Goal: Communication & Community: Answer question/provide support

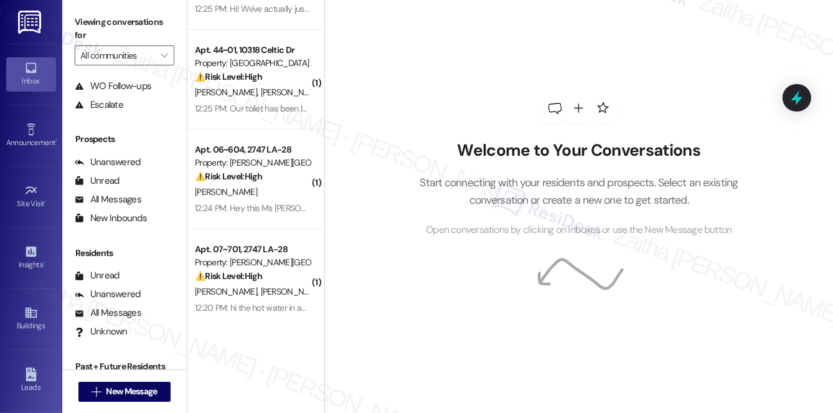
scroll to position [148, 0]
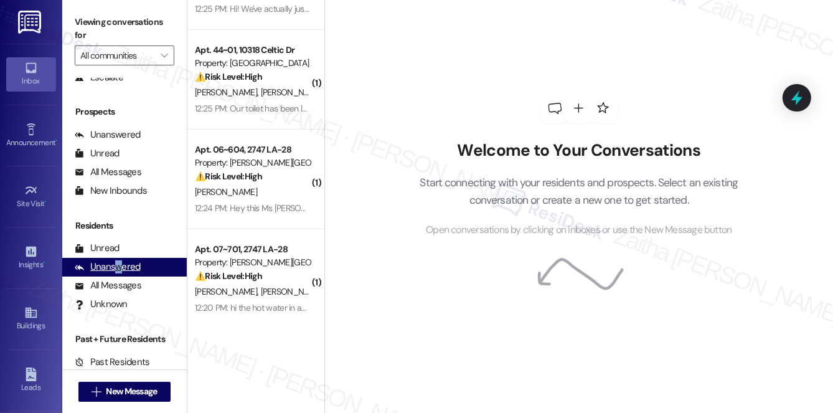
click at [117, 261] on div "Unanswered" at bounding box center [108, 266] width 66 height 13
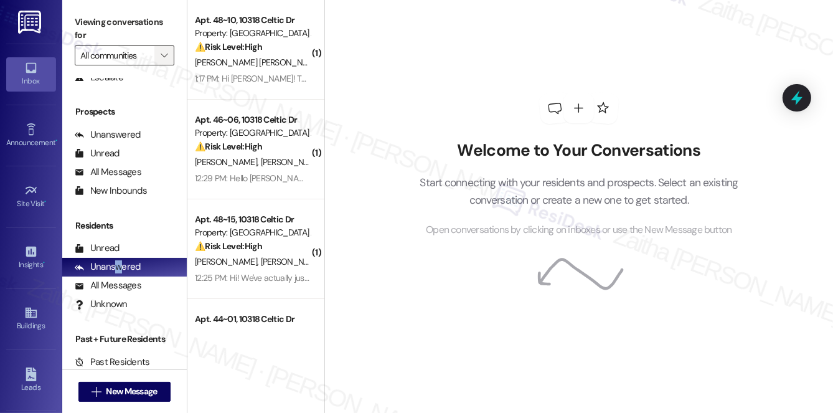
click at [154, 59] on button "" at bounding box center [164, 55] width 20 height 20
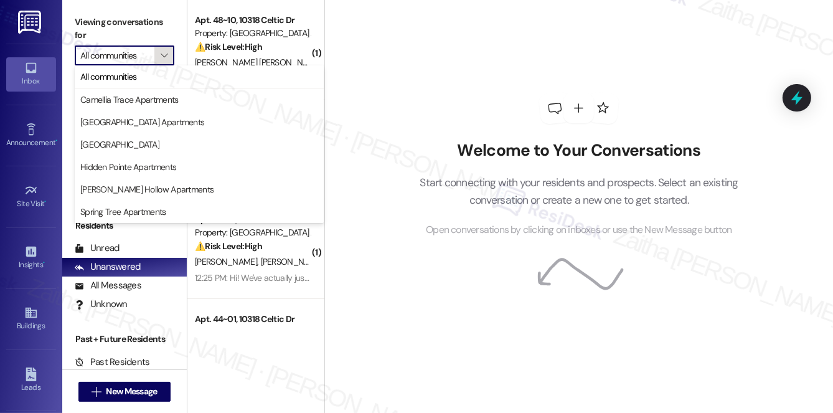
click at [154, 56] on button "" at bounding box center [164, 55] width 20 height 20
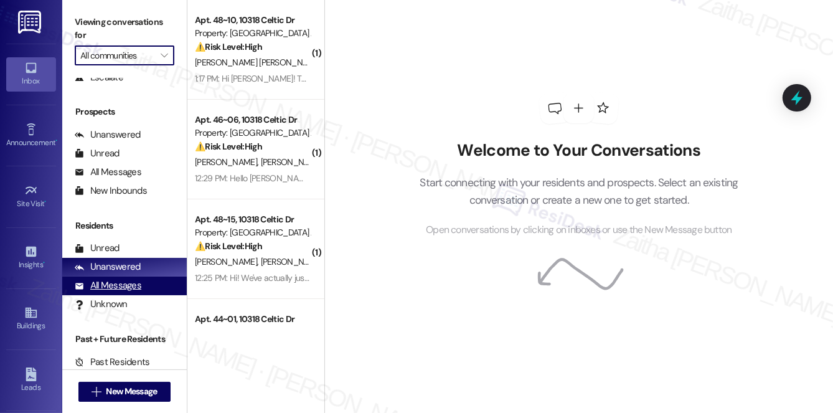
click at [123, 288] on div "All Messages" at bounding box center [108, 285] width 67 height 13
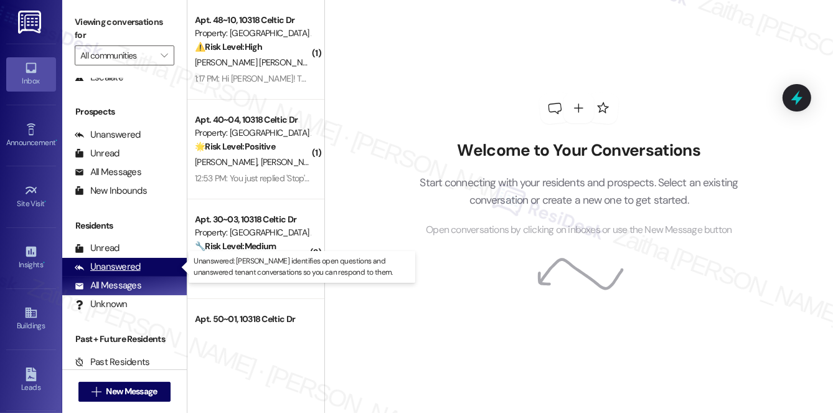
click at [123, 266] on div "Unanswered" at bounding box center [108, 266] width 66 height 13
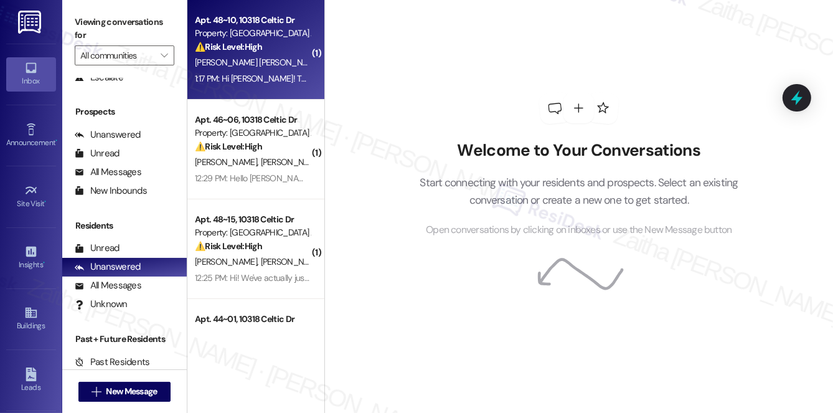
click at [285, 50] on div "⚠️ Risk Level: High The resident is reporting an outage of outside lights for 5…" at bounding box center [252, 46] width 115 height 13
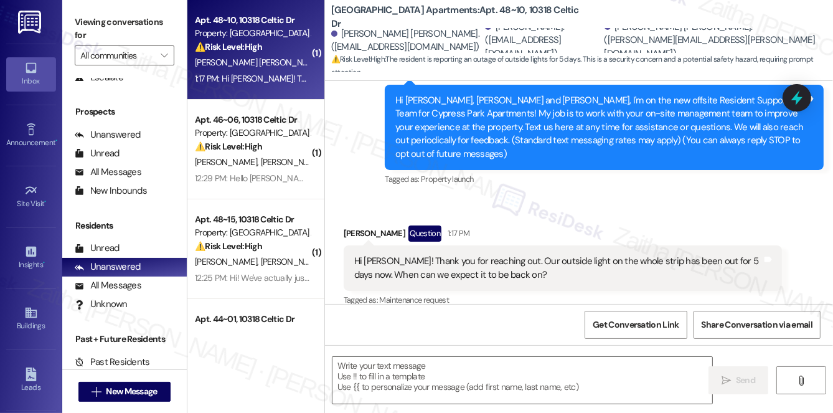
type textarea "Fetching suggested responses. Please feel free to read through the conversation…"
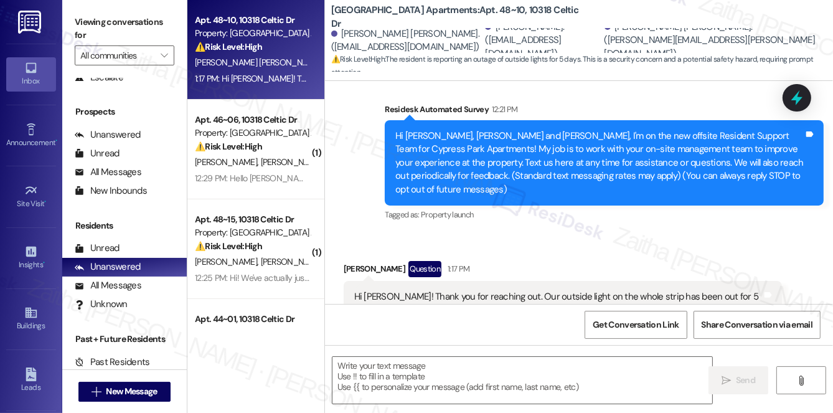
scroll to position [70, 0]
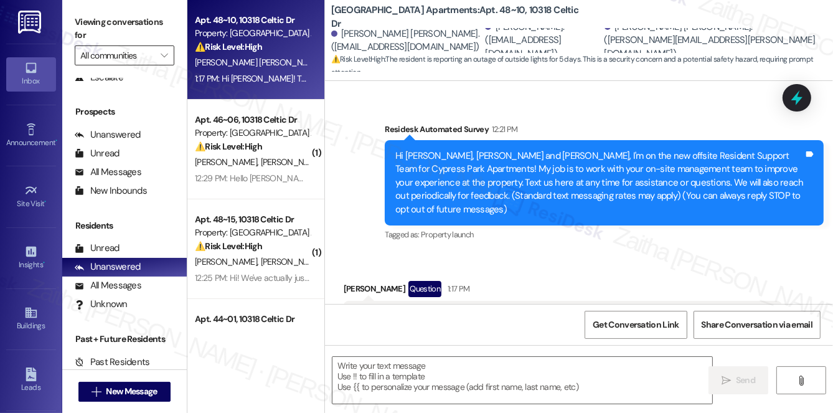
click at [149, 60] on input "All communities" at bounding box center [117, 55] width 74 height 20
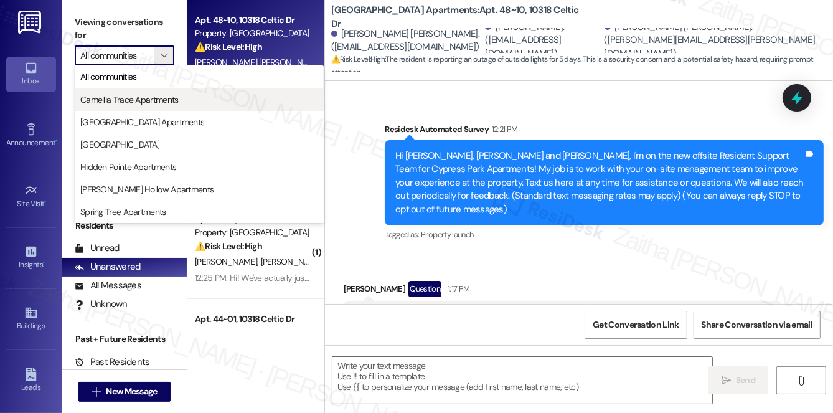
click at [163, 95] on span "Camellia Trace Apartments" at bounding box center [129, 99] width 98 height 12
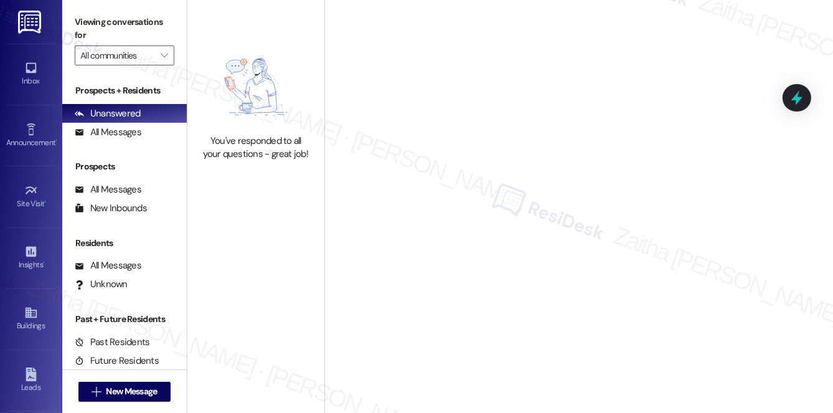
type input "Camellia Trace Apartments"
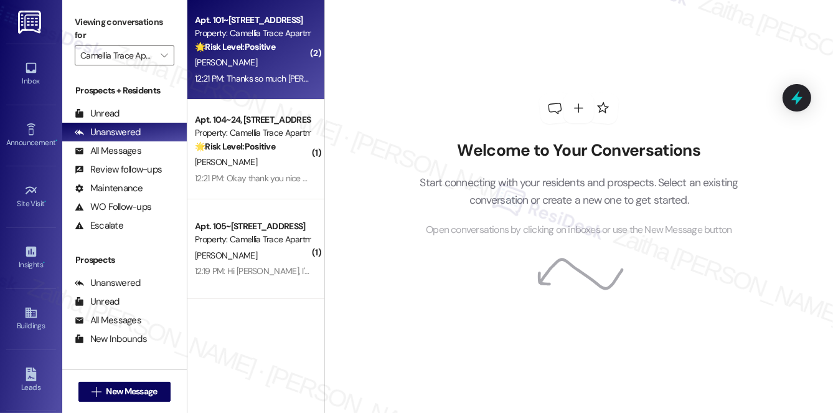
click at [285, 63] on div "[PERSON_NAME]" at bounding box center [253, 63] width 118 height 16
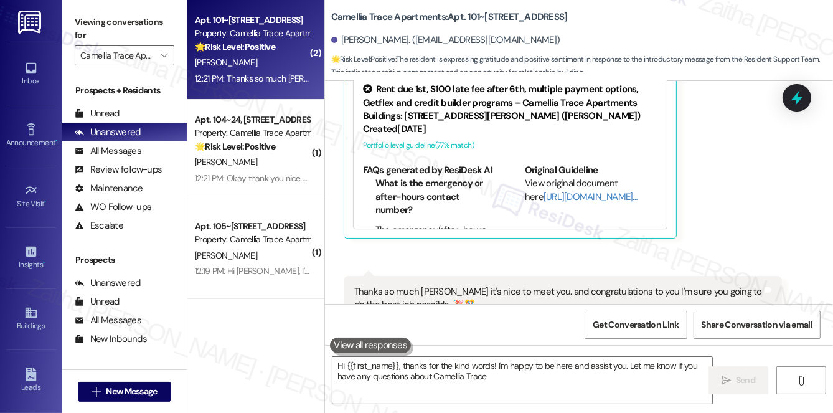
type textarea "Hi {{first_name}}, thanks for the kind words! I'm happy to be here and assist y…"
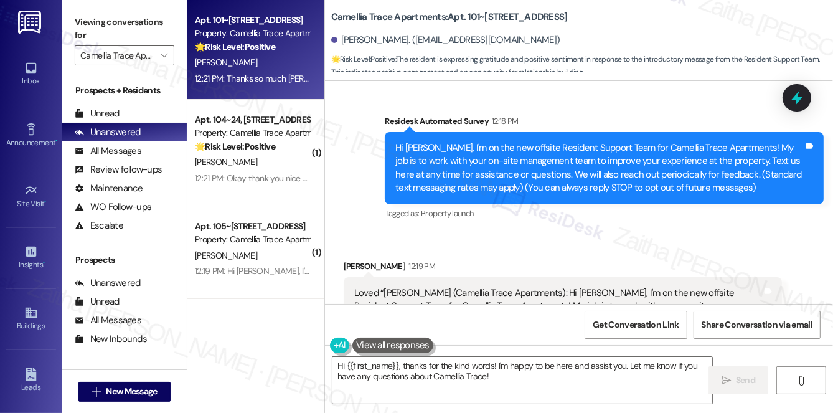
scroll to position [65, 0]
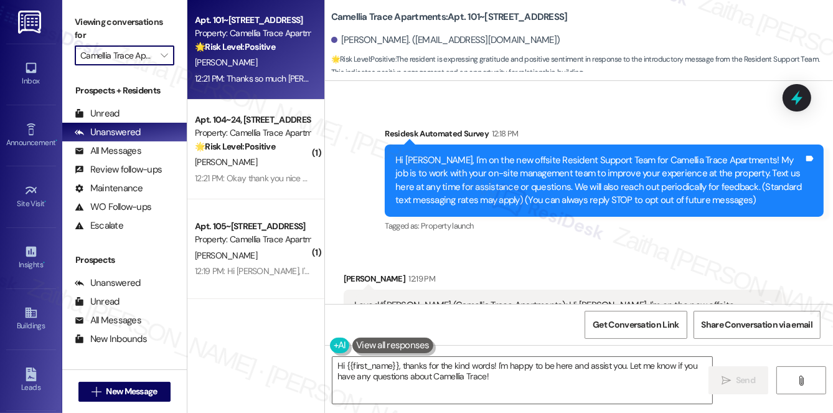
click at [145, 52] on input "Camellia Trace Apartments" at bounding box center [117, 55] width 74 height 20
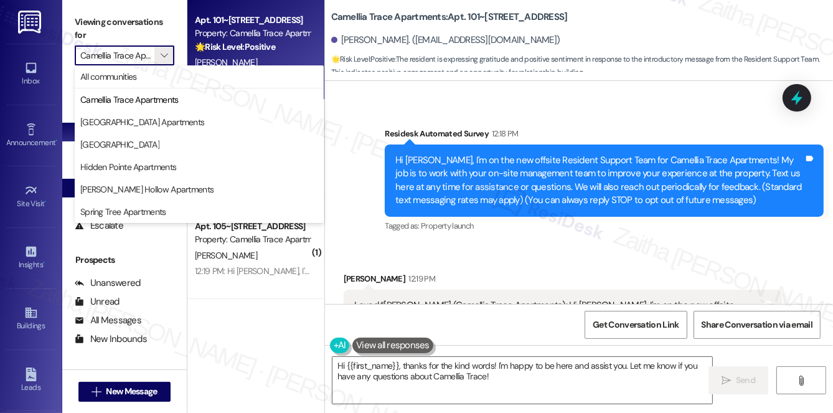
click at [135, 186] on span "[PERSON_NAME] Hollow Apartments" at bounding box center [146, 189] width 133 height 12
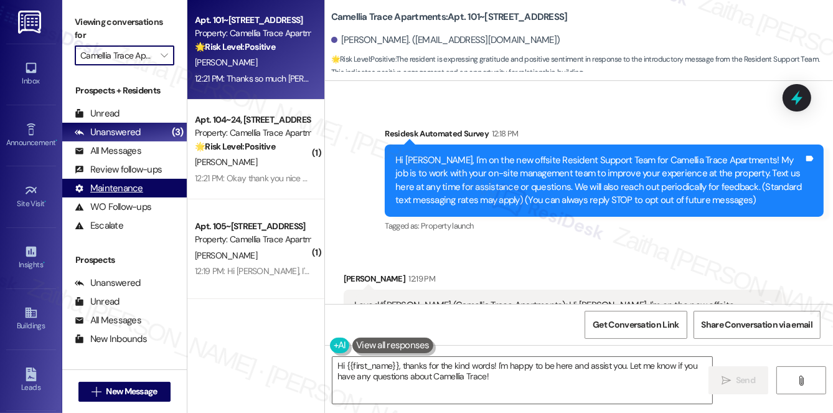
type input "[PERSON_NAME] Hollow Apartments"
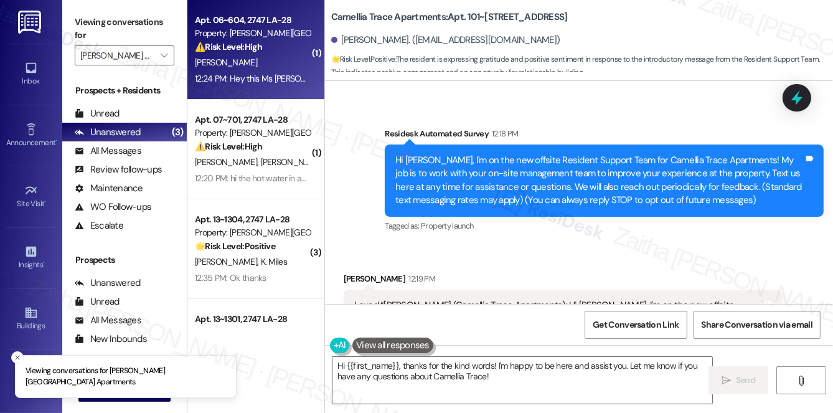
click at [267, 55] on div "[PERSON_NAME]" at bounding box center [253, 63] width 118 height 16
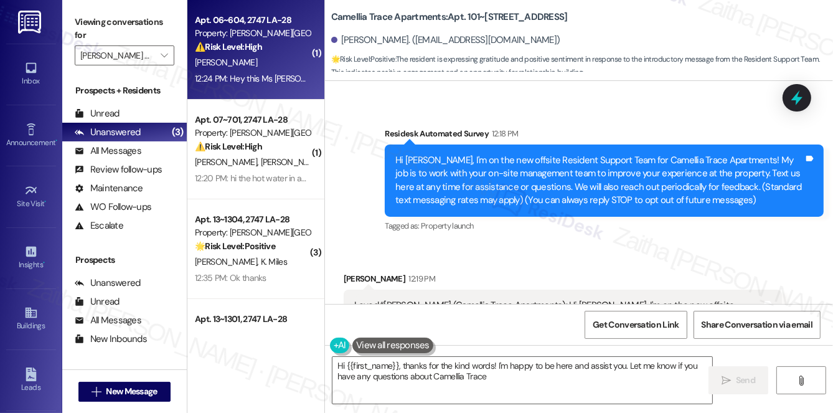
type textarea "Hi {{first_name}}, thanks for the kind words! I'm happy to be here and assist y…"
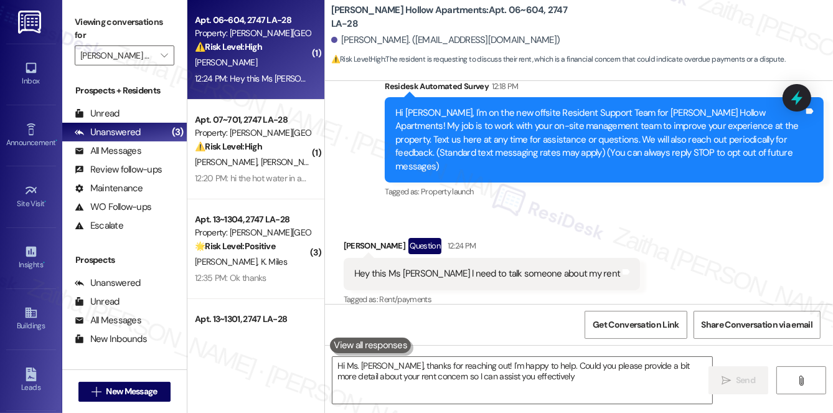
type textarea "Hi Ms. [PERSON_NAME], thanks for reaching out! I'm happy to help. Could you ple…"
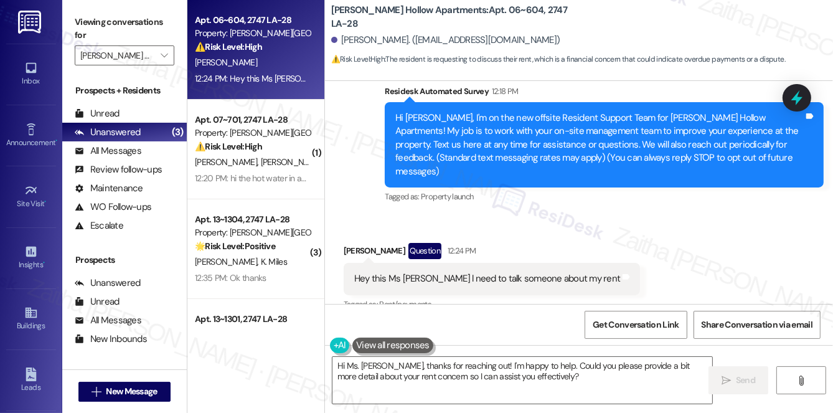
scroll to position [113, 0]
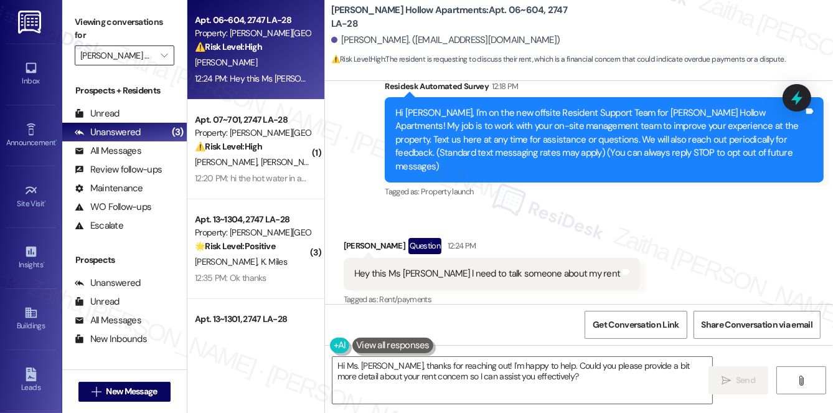
click at [140, 55] on input "[PERSON_NAME] Hollow Apartments" at bounding box center [117, 55] width 74 height 20
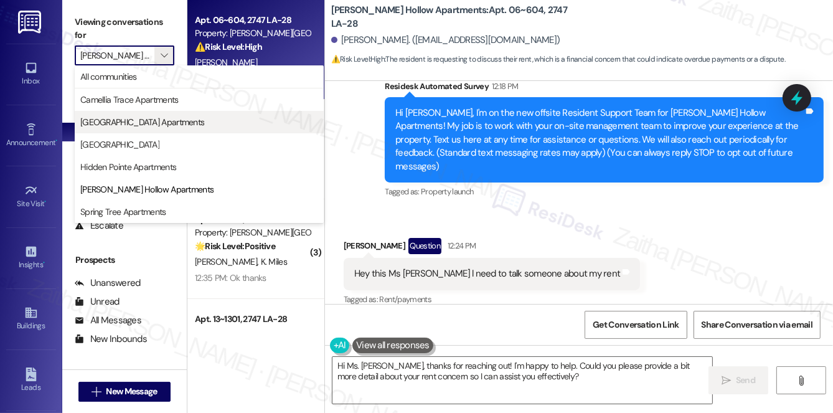
click at [138, 125] on span "[GEOGRAPHIC_DATA] Apartments" at bounding box center [142, 122] width 124 height 12
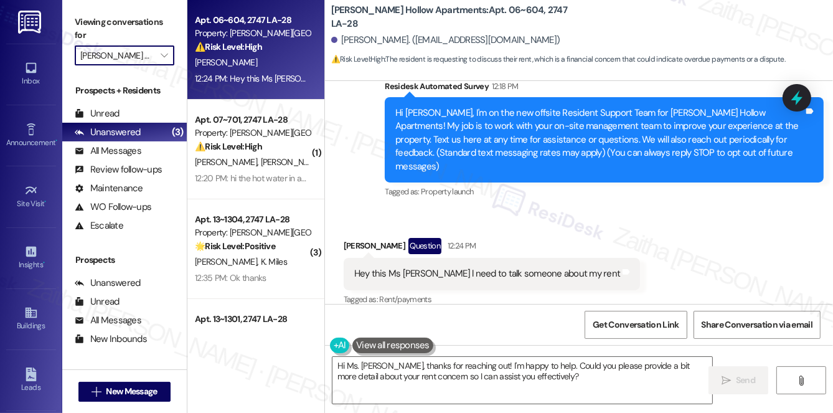
type input "[GEOGRAPHIC_DATA] Apartments"
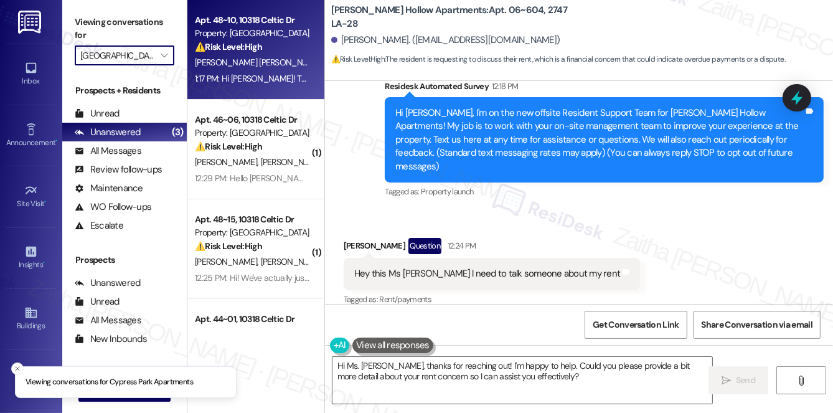
click at [300, 55] on div "[PERSON_NAME] [PERSON_NAME] [PERSON_NAME] [PERSON_NAME]" at bounding box center [253, 63] width 118 height 16
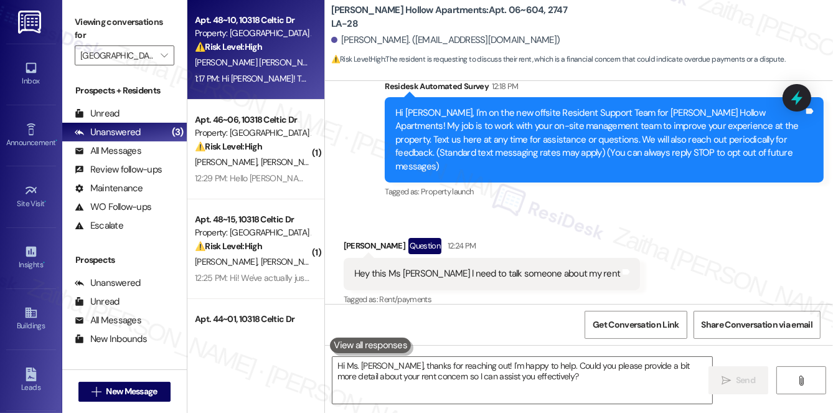
type textarea "Fetching suggested responses. Please feel free to read through the conversation…"
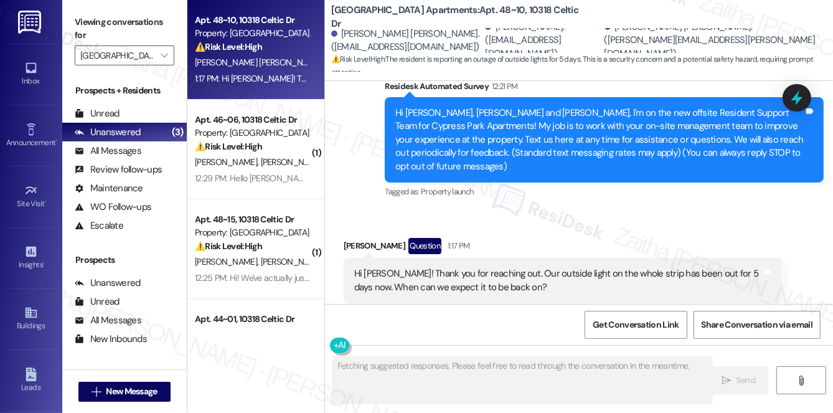
scroll to position [126, 0]
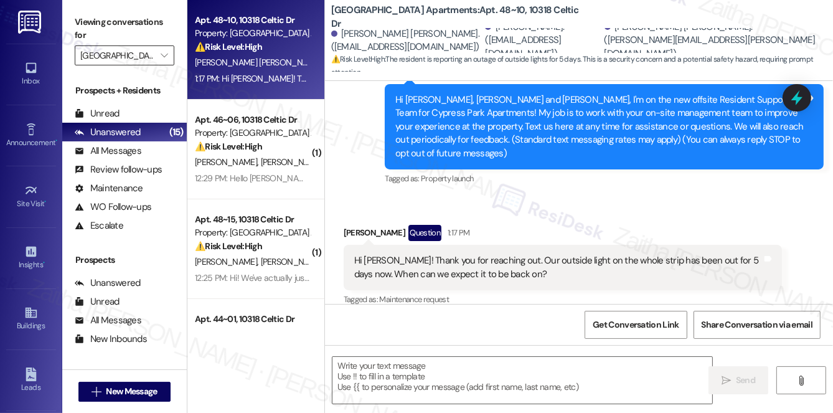
click at [123, 61] on input "[GEOGRAPHIC_DATA] Apartments" at bounding box center [117, 55] width 74 height 20
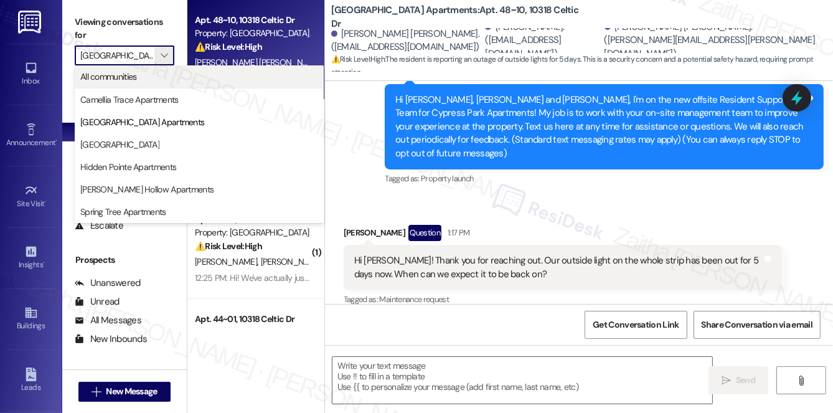
click at [141, 78] on span "All communities" at bounding box center [199, 76] width 238 height 12
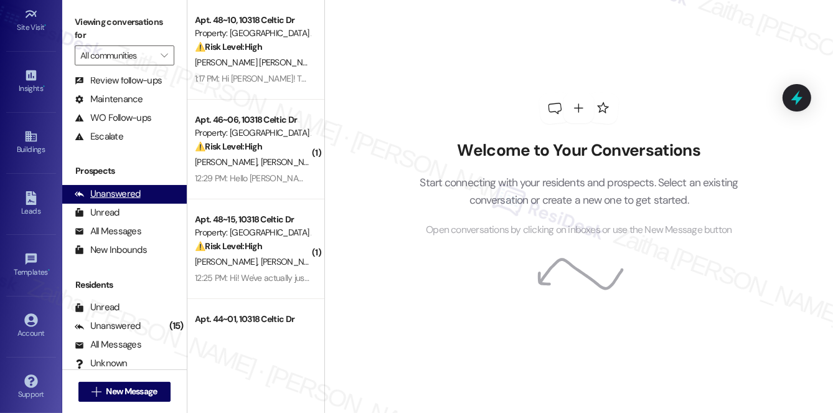
scroll to position [148, 0]
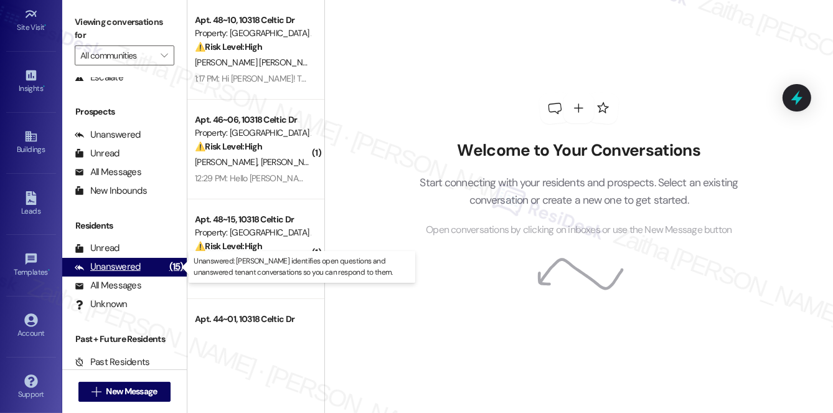
click at [124, 266] on div "Unanswered" at bounding box center [108, 266] width 66 height 13
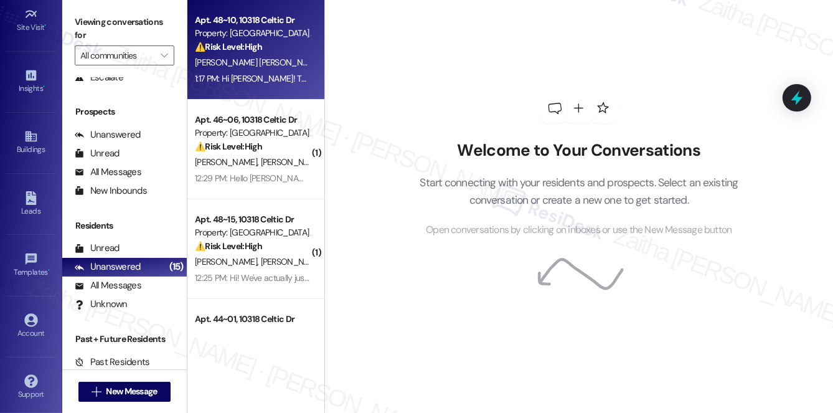
click at [288, 46] on div "⚠️ Risk Level: High The resident is reporting an outage of outside lights for 5…" at bounding box center [252, 46] width 115 height 13
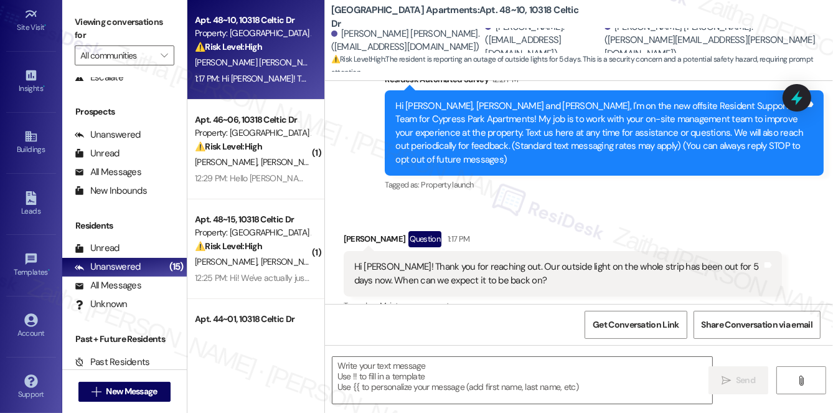
type textarea "Fetching suggested responses. Please feel free to read through the conversation…"
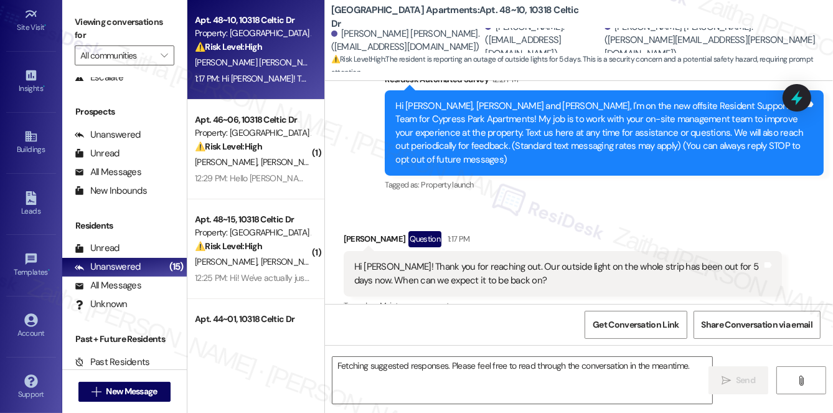
scroll to position [126, 0]
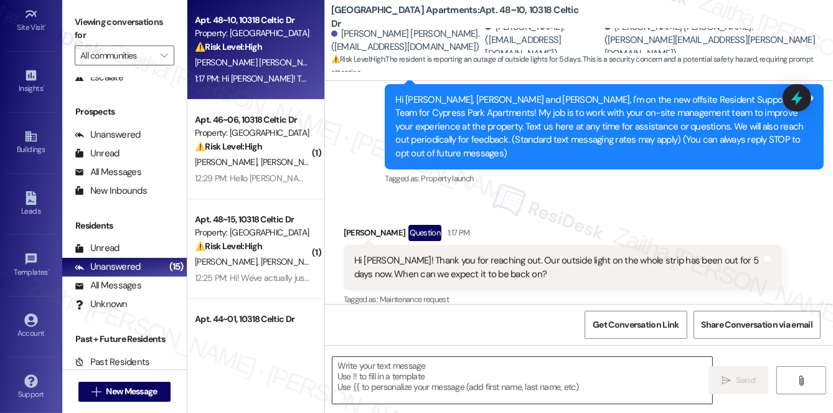
click at [389, 368] on textarea at bounding box center [523, 380] width 380 height 47
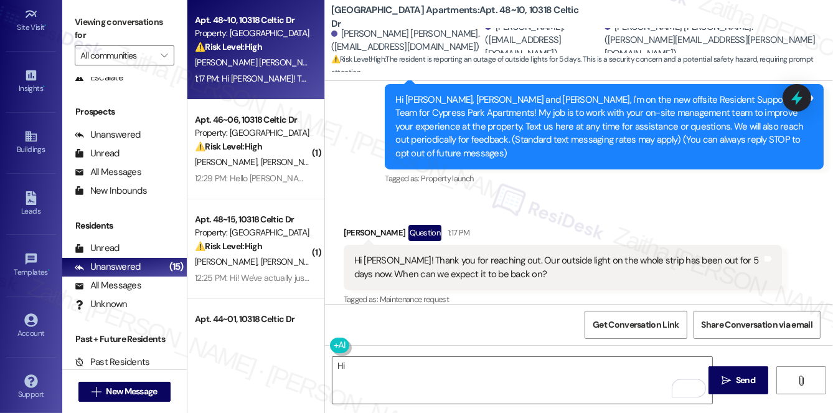
click at [354, 225] on div "[PERSON_NAME] Question 1:17 PM" at bounding box center [563, 235] width 439 height 20
copy div "Raven"
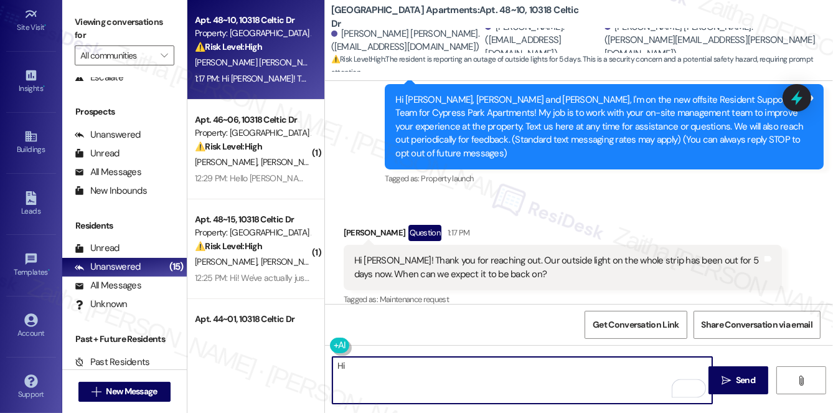
click at [375, 363] on textarea "Hi" at bounding box center [523, 380] width 380 height 47
paste textarea "Raven"
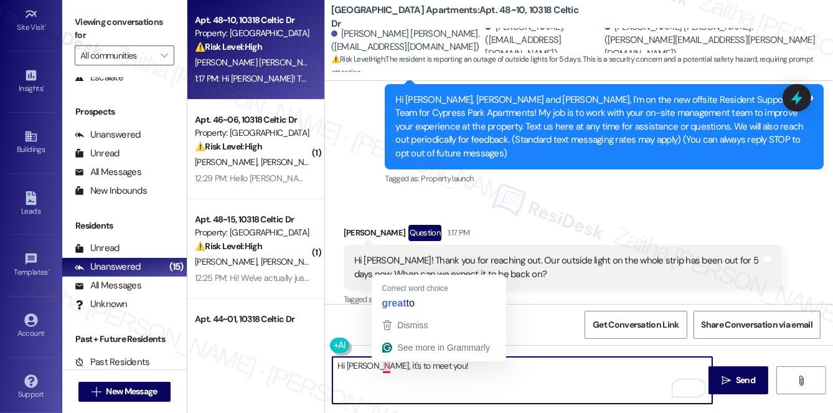
click at [383, 363] on textarea "Hi [PERSON_NAME], it's to meet you!" at bounding box center [523, 380] width 380 height 47
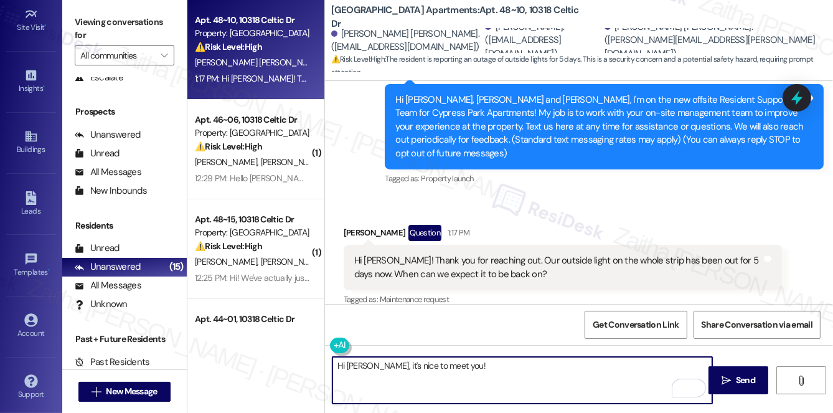
click at [461, 370] on textarea "Hi [PERSON_NAME], it's nice to meet you!" at bounding box center [523, 380] width 380 height 47
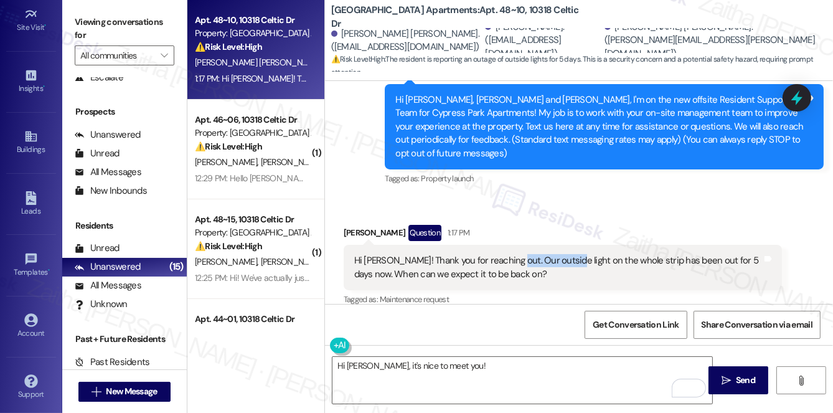
drag, startPoint x: 511, startPoint y: 249, endPoint x: 561, endPoint y: 247, distance: 50.5
click at [561, 254] on div "Hi [PERSON_NAME]! Thank you for reaching out. Our outside light on the whole st…" at bounding box center [558, 267] width 409 height 27
copy div "outside light"
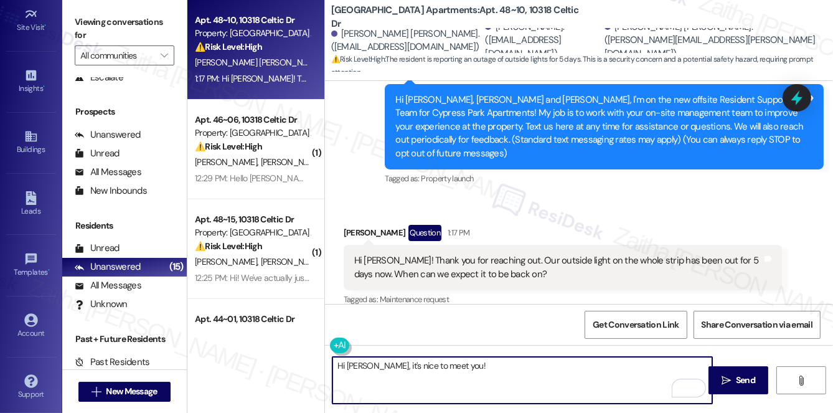
click at [465, 366] on textarea "Hi [PERSON_NAME], it's nice to meet you!" at bounding box center [523, 380] width 380 height 47
paste textarea "outside light"
type textarea "Hi [PERSON_NAME], it's nice to meet you! I understand the outside light has bee…"
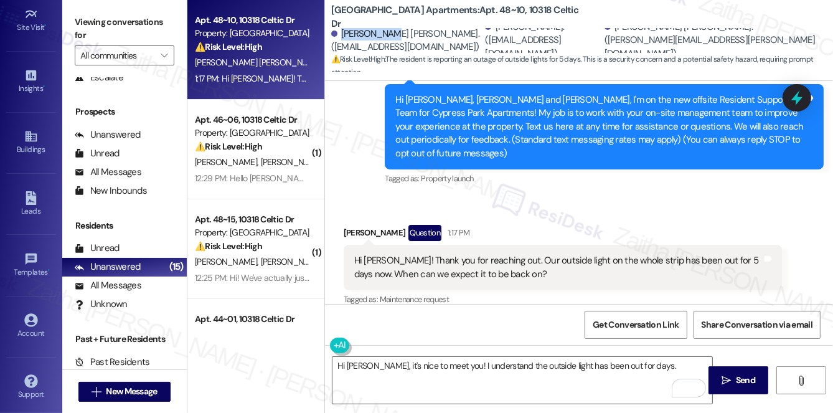
drag, startPoint x: 341, startPoint y: 32, endPoint x: 379, endPoint y: 30, distance: 37.4
click at [379, 30] on div "[PERSON_NAME] [PERSON_NAME]. ([EMAIL_ADDRESS][DOMAIN_NAME])" at bounding box center [406, 40] width 151 height 27
copy div "[PERSON_NAME] [PERSON_NAME]."
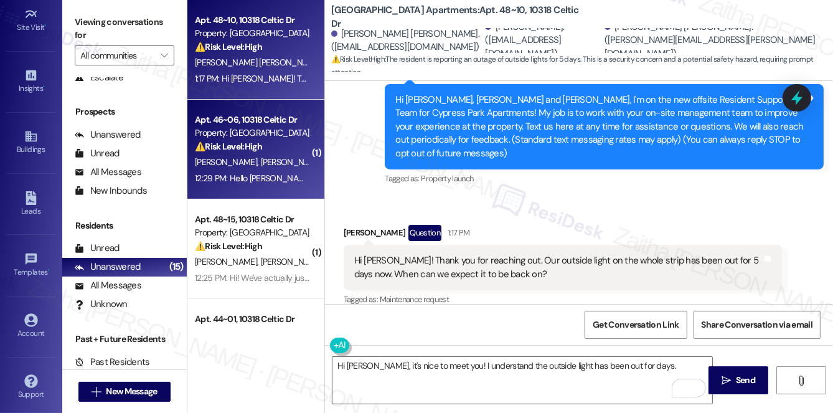
click at [284, 168] on div "[PERSON_NAME] [PERSON_NAME]" at bounding box center [253, 162] width 118 height 16
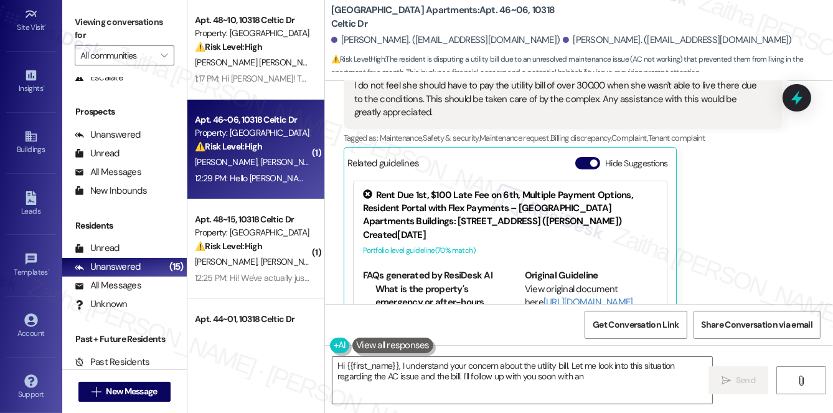
scroll to position [12, 0]
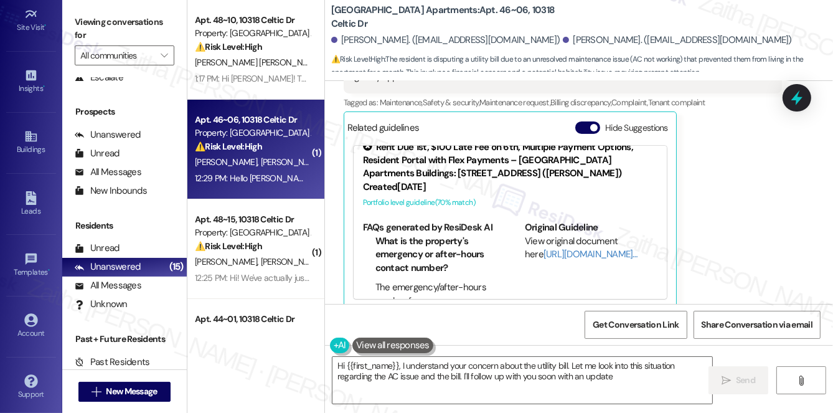
type textarea "Hi {{first_name}}, I understand your concern about the utility bill. Let me loo…"
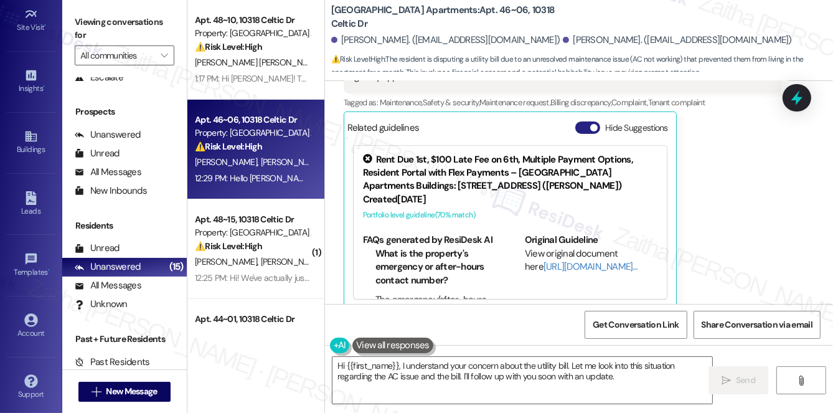
click at [580, 121] on button "Hide Suggestions" at bounding box center [588, 127] width 25 height 12
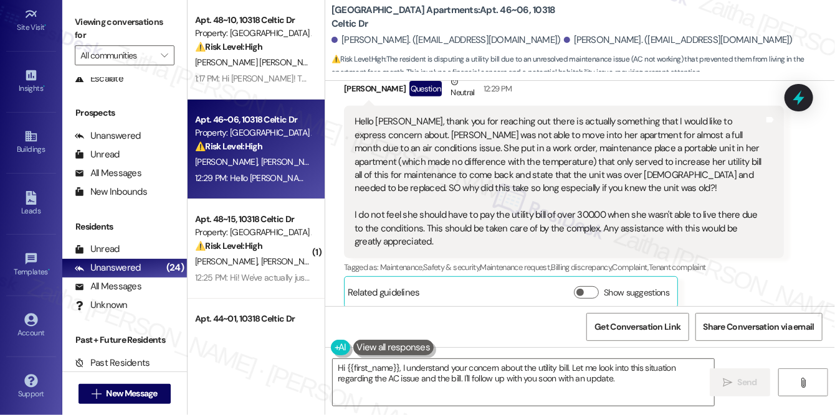
scroll to position [273, 0]
